Goal: Navigation & Orientation: Find specific page/section

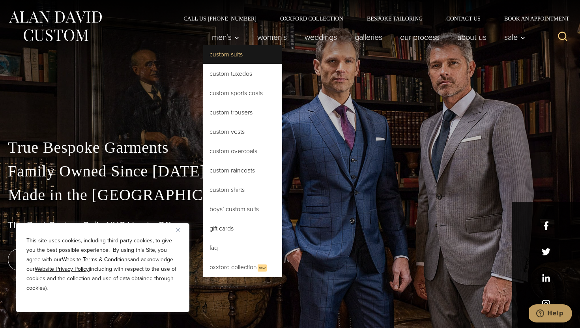
click at [226, 58] on link "Custom Suits" at bounding box center [242, 54] width 79 height 19
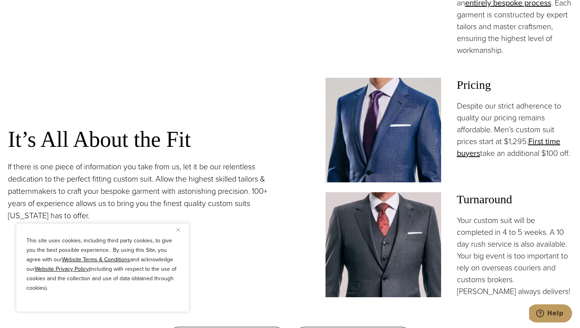
scroll to position [637, 0]
